Goal: Transaction & Acquisition: Purchase product/service

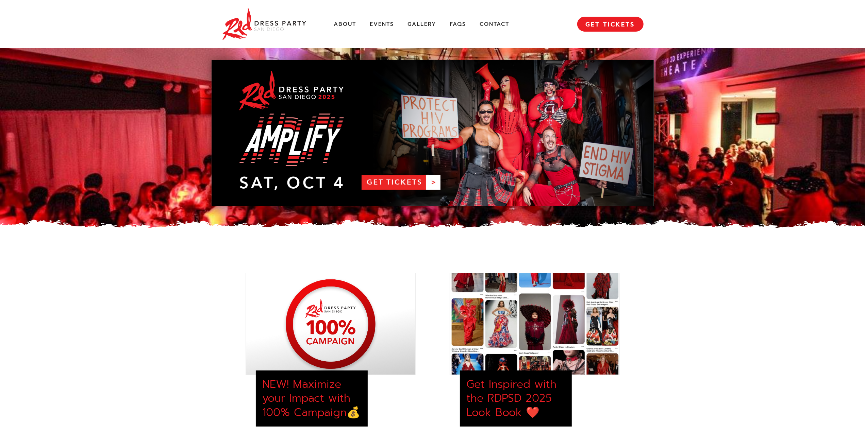
click at [411, 179] on link "RDPSD 2025 Banner" at bounding box center [433, 133] width 442 height 146
click at [459, 22] on link "FAQs" at bounding box center [458, 24] width 16 height 7
click at [459, 26] on link "FAQs" at bounding box center [458, 24] width 16 height 7
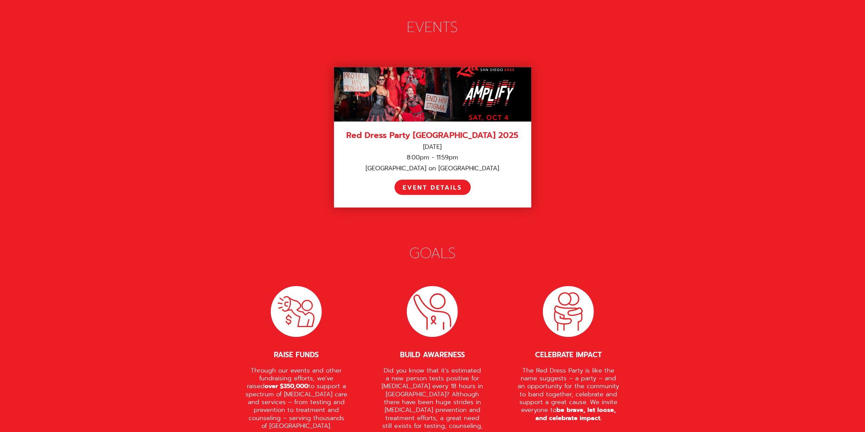
scroll to position [938, 0]
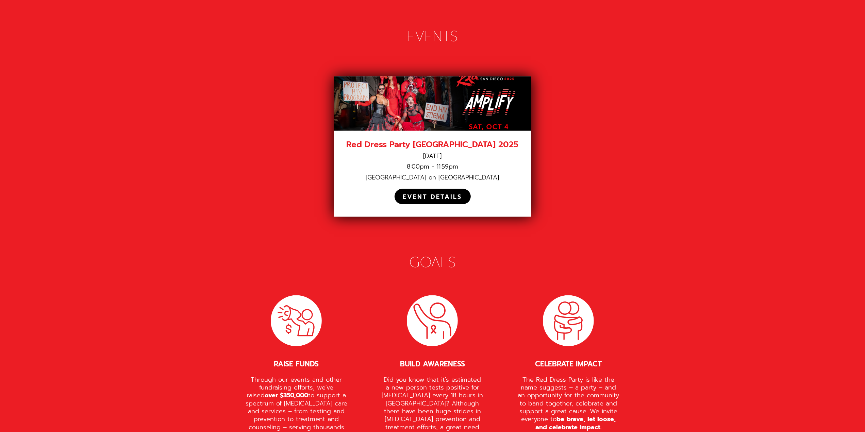
click at [435, 193] on div "EVENT DETAILS" at bounding box center [432, 197] width 59 height 8
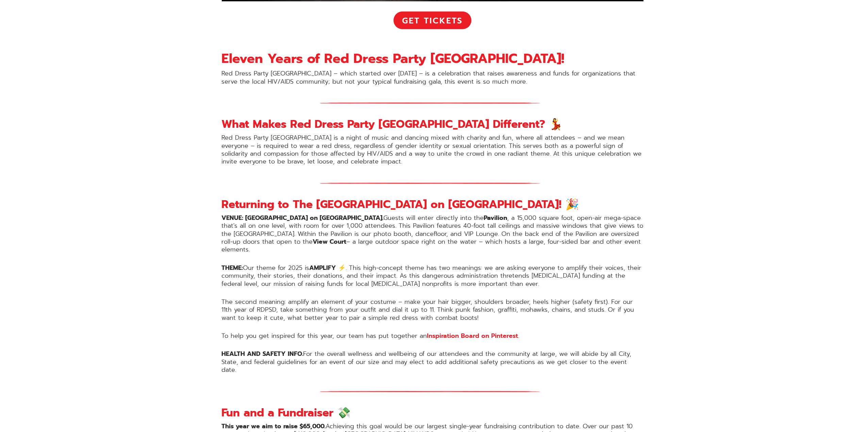
scroll to position [374, 0]
drag, startPoint x: 247, startPoint y: 215, endPoint x: 267, endPoint y: 213, distance: 19.8
click at [267, 213] on strong "VENUE: [GEOGRAPHIC_DATA] on [GEOGRAPHIC_DATA]." at bounding box center [303, 218] width 162 height 10
click at [267, 221] on p "VENUE: [GEOGRAPHIC_DATA] on [GEOGRAPHIC_DATA]. Guests will enter directly into …" at bounding box center [433, 234] width 422 height 40
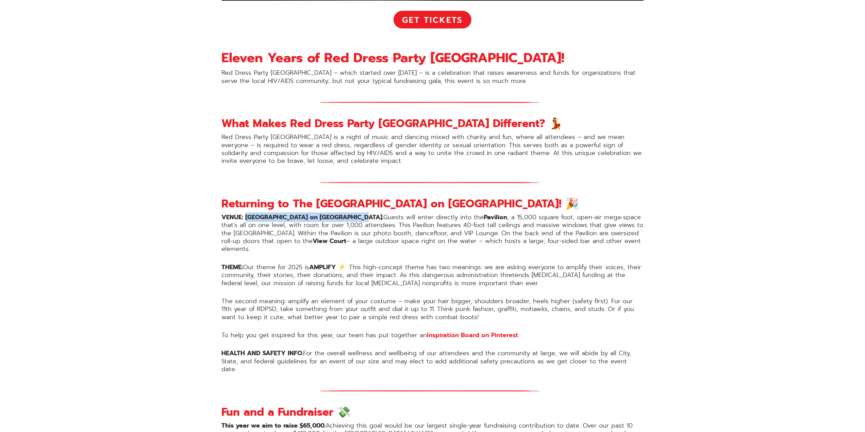
drag, startPoint x: 246, startPoint y: 216, endPoint x: 351, endPoint y: 213, distance: 105.5
click at [351, 213] on strong "VENUE: [GEOGRAPHIC_DATA] on [GEOGRAPHIC_DATA]." at bounding box center [303, 218] width 162 height 10
copy strong "The [GEOGRAPHIC_DATA] on [GEOGRAPHIC_DATA]"
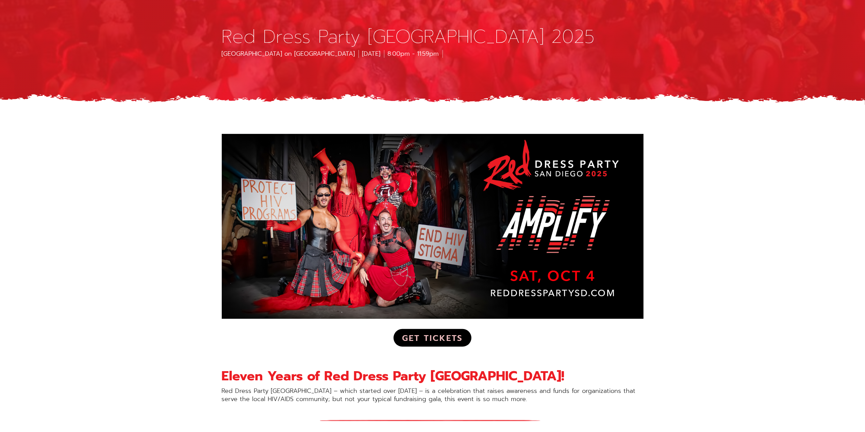
scroll to position [79, 0]
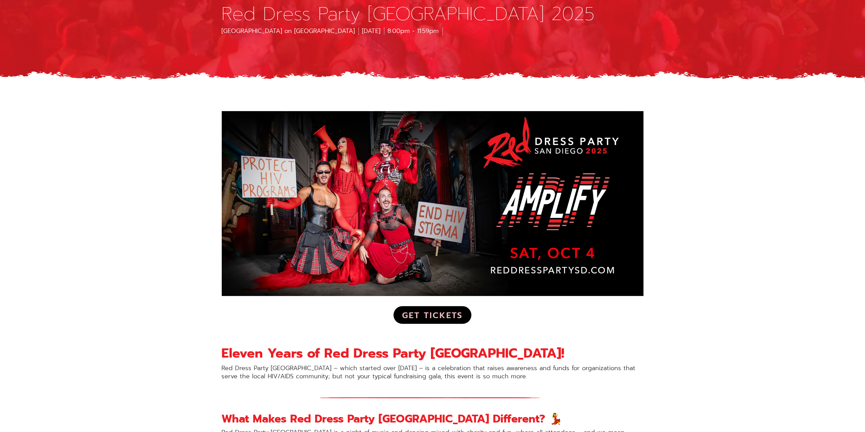
click at [431, 315] on link "Get Tickets" at bounding box center [433, 316] width 78 height 18
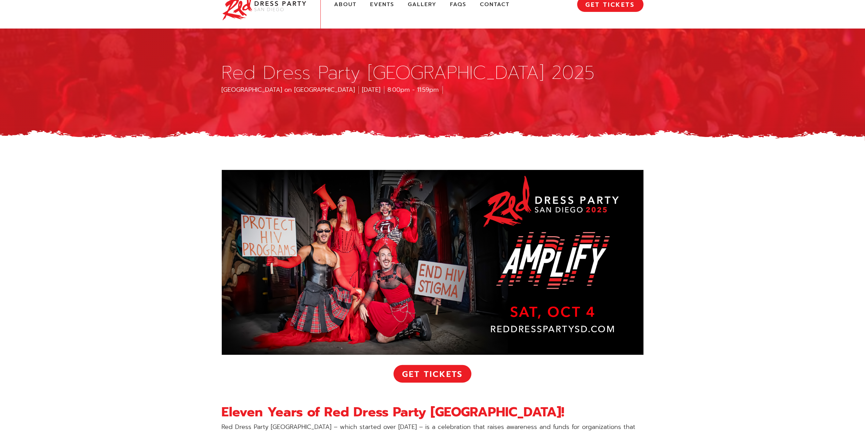
scroll to position [0, 0]
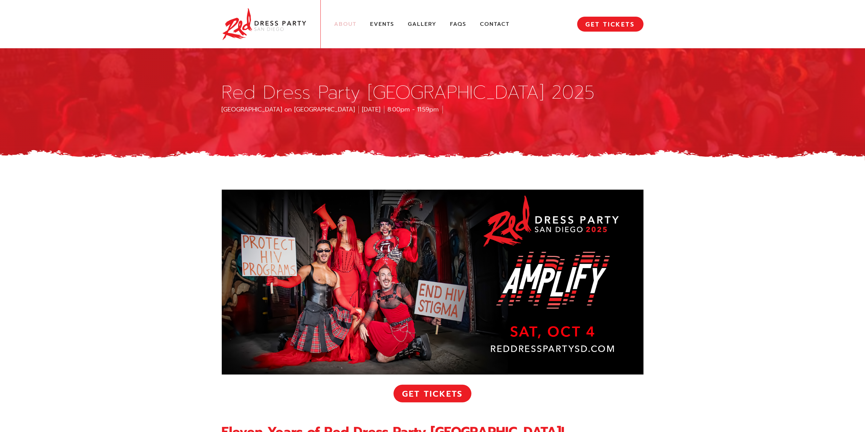
click at [353, 23] on link "About" at bounding box center [345, 24] width 22 height 7
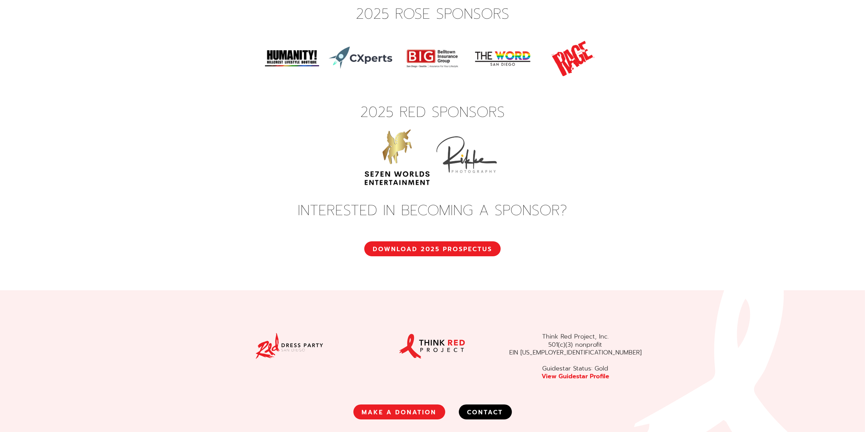
scroll to position [2420, 0]
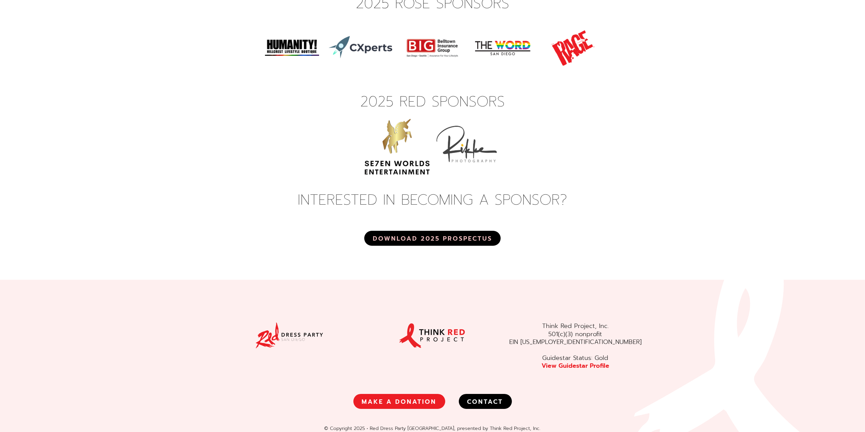
click at [420, 231] on link "DOWNLOAD 2025 PROSPECTUS" at bounding box center [432, 238] width 136 height 15
